Goal: Answer question/provide support: Answer question/provide support

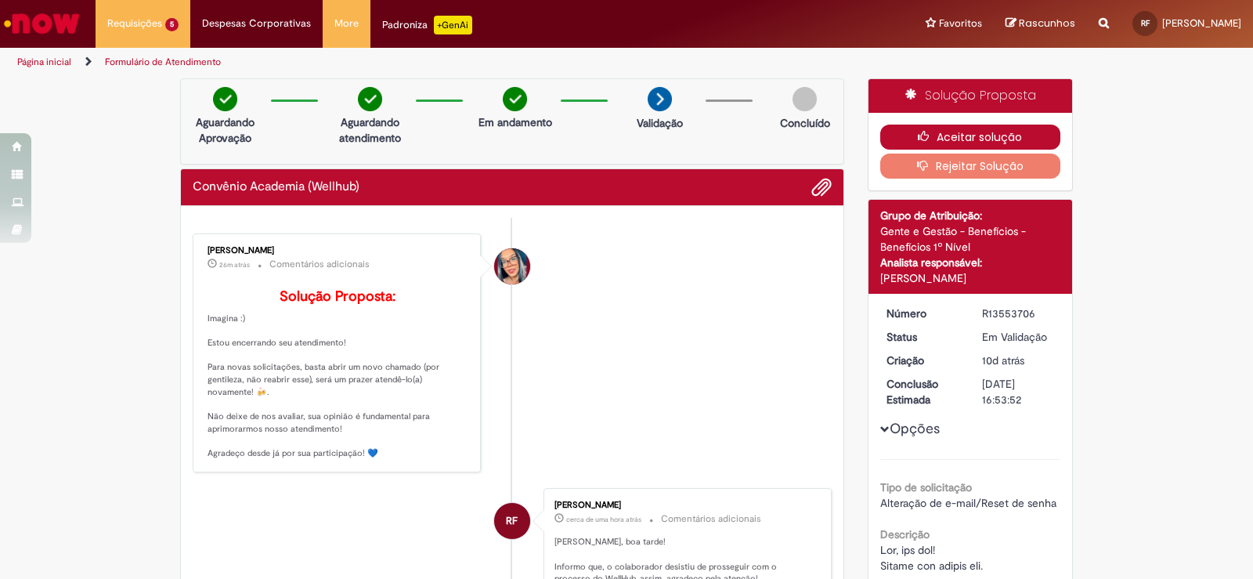
click at [1025, 137] on button "Aceitar solução" at bounding box center [970, 136] width 181 height 25
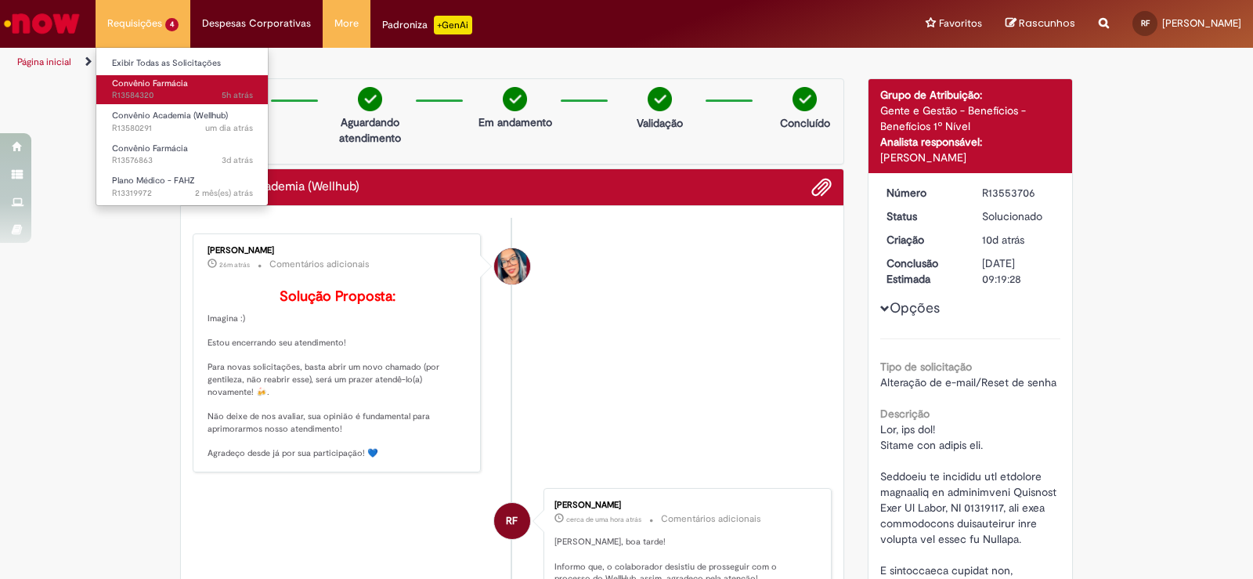
click at [196, 84] on link "Convênio Farmácia 5h atrás 5 horas atrás R13584320" at bounding box center [182, 89] width 172 height 29
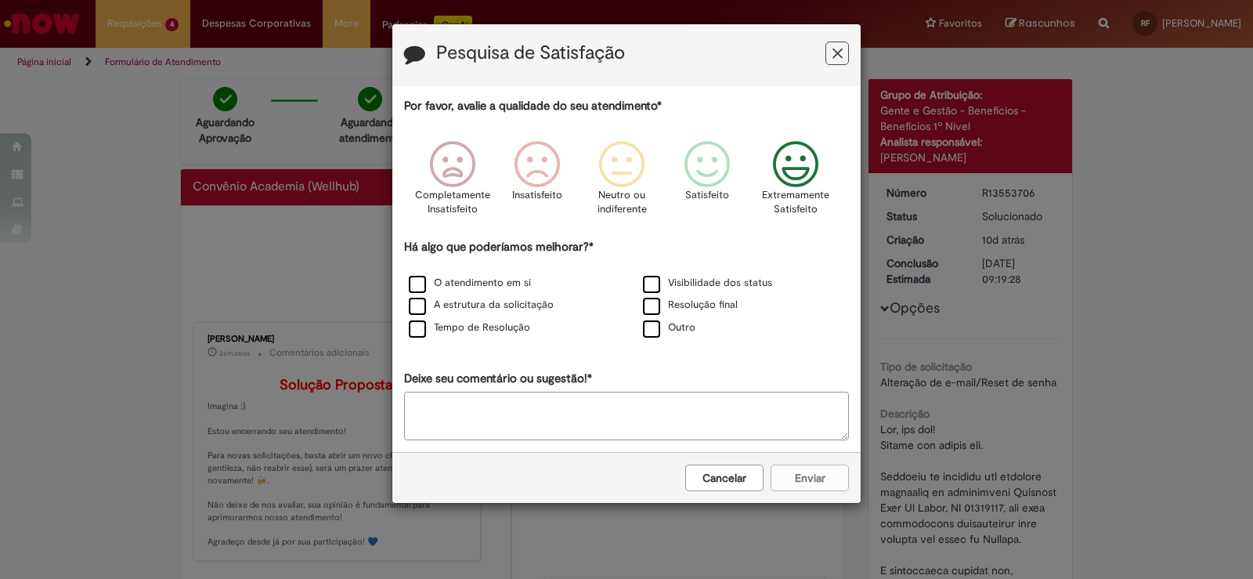
click at [786, 169] on div "Extremamente Satisfeito" at bounding box center [796, 182] width 89 height 107
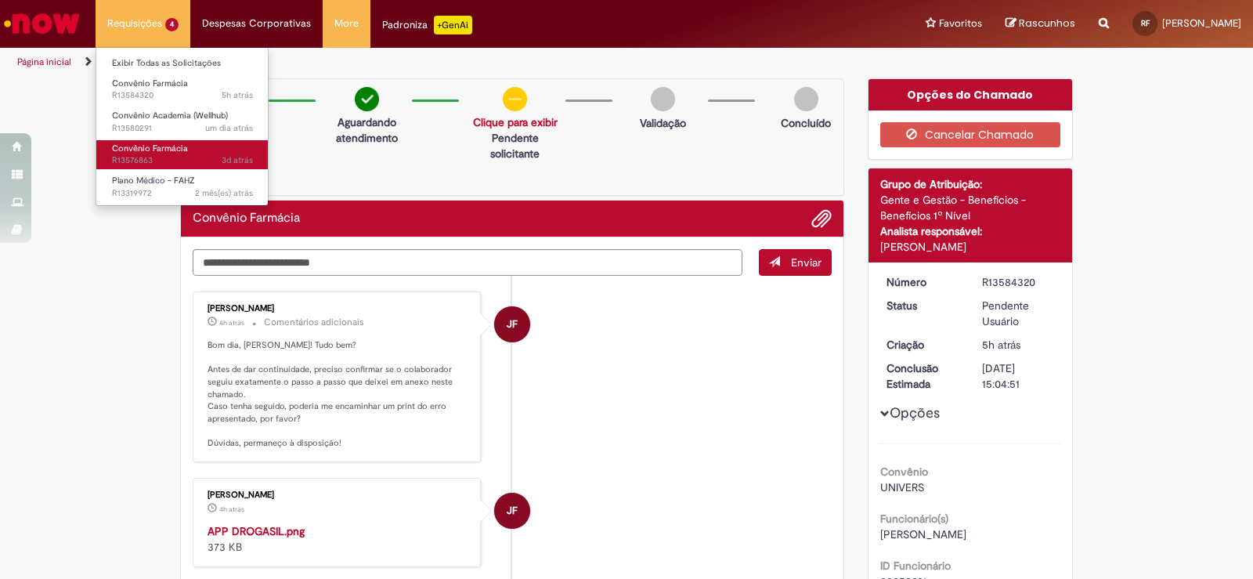
click at [166, 148] on span "Convênio Farmácia" at bounding box center [150, 148] width 76 height 12
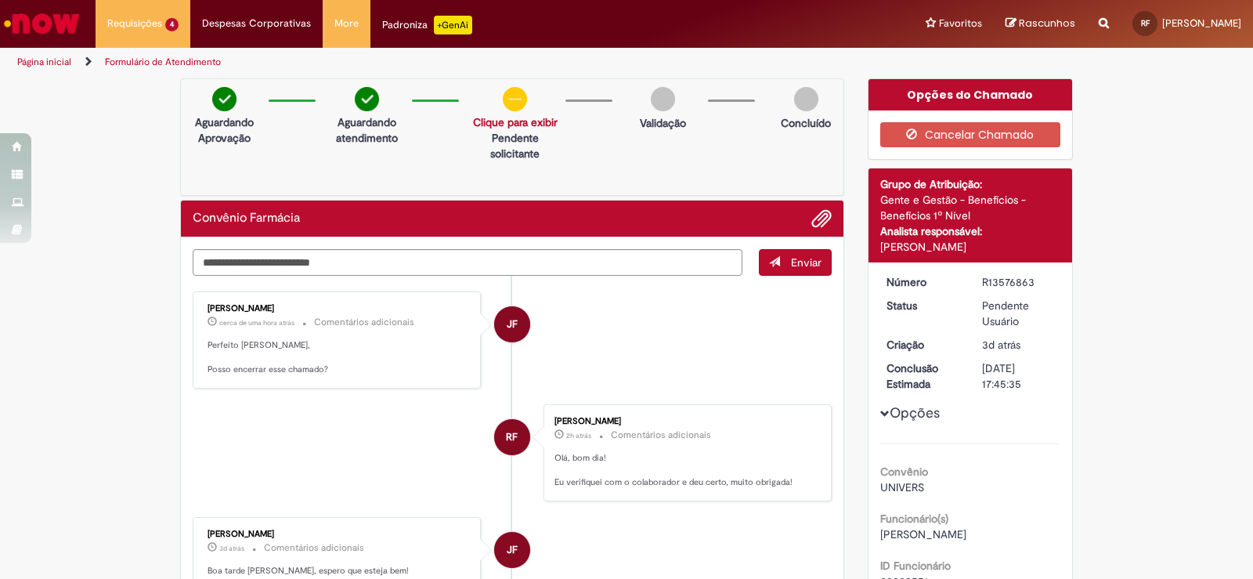
click at [585, 227] on div "Convênio Farmácia" at bounding box center [512, 218] width 639 height 20
click at [597, 263] on textarea "Digite sua mensagem aqui..." at bounding box center [468, 262] width 550 height 27
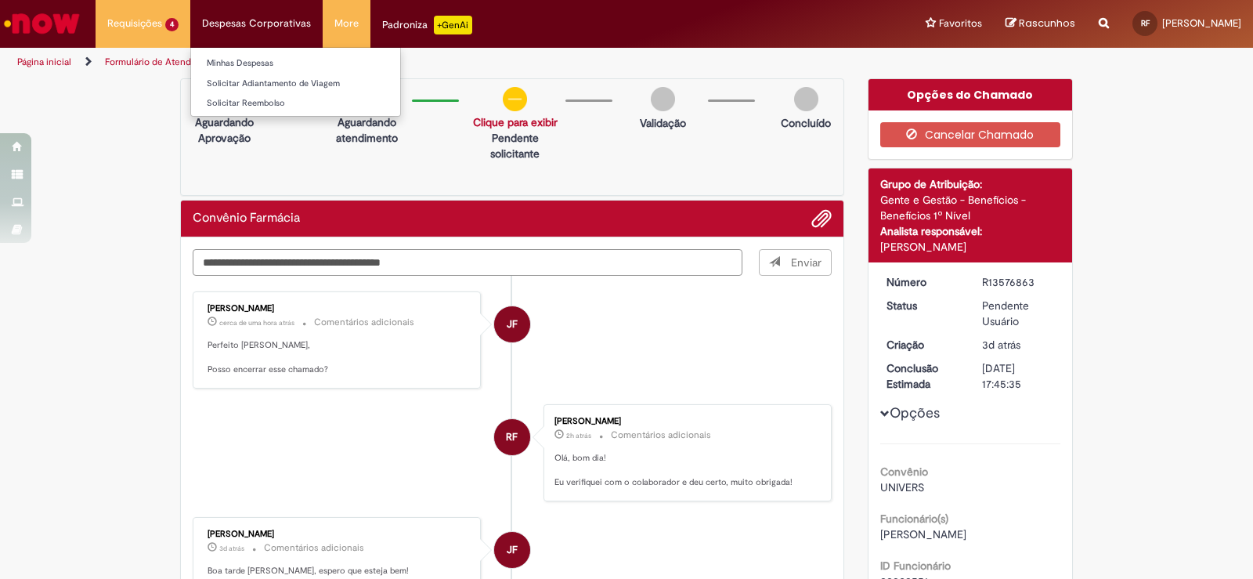
type textarea "**********"
